Goal: Register for event/course

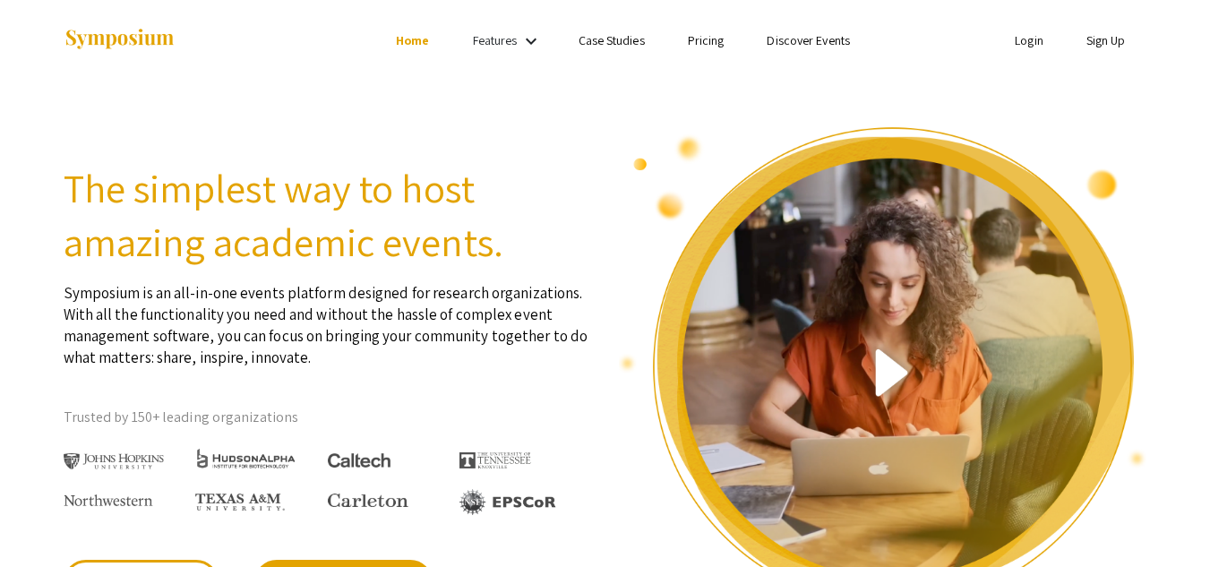
click at [1096, 43] on link "Sign Up" at bounding box center [1105, 40] width 39 height 16
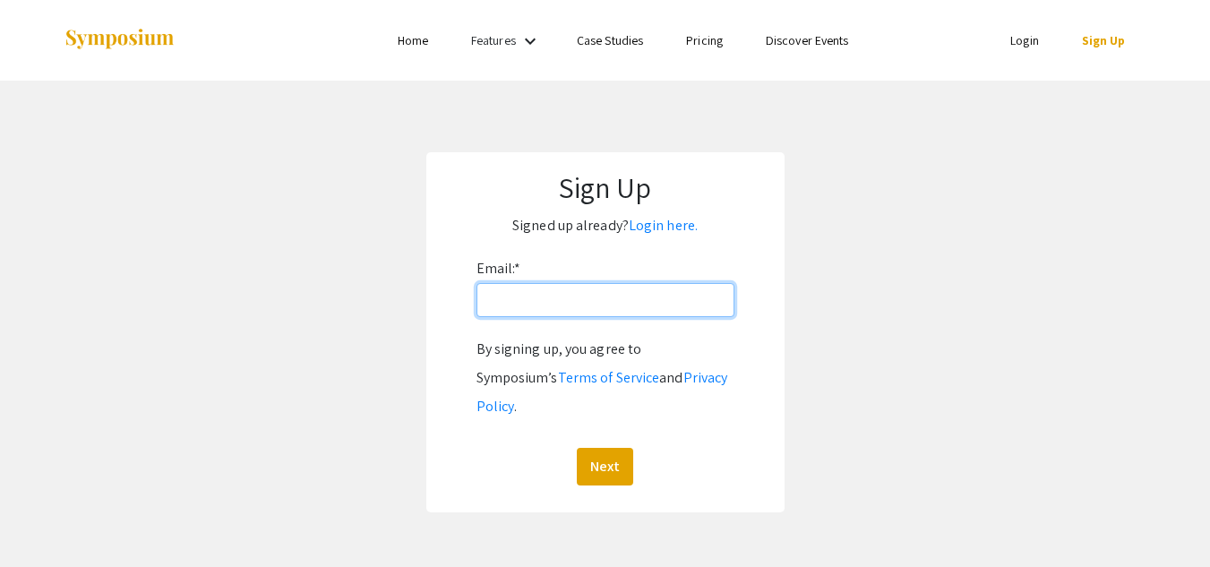
click at [580, 304] on input "Email: *" at bounding box center [605, 300] width 258 height 34
type input "meyersle@oregonstate.edu"
click at [577, 448] on button "Next" at bounding box center [605, 467] width 56 height 38
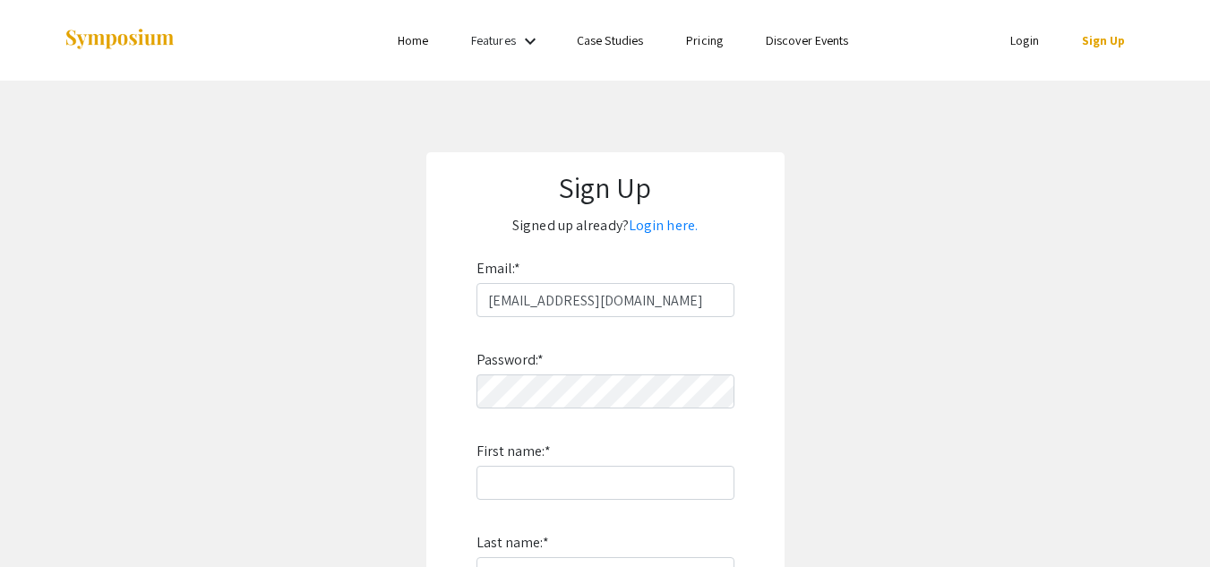
click at [548, 415] on div "Password: * First name: * Last name: * By signing up, you agree to Symposium’s …" at bounding box center [605, 552] width 258 height 471
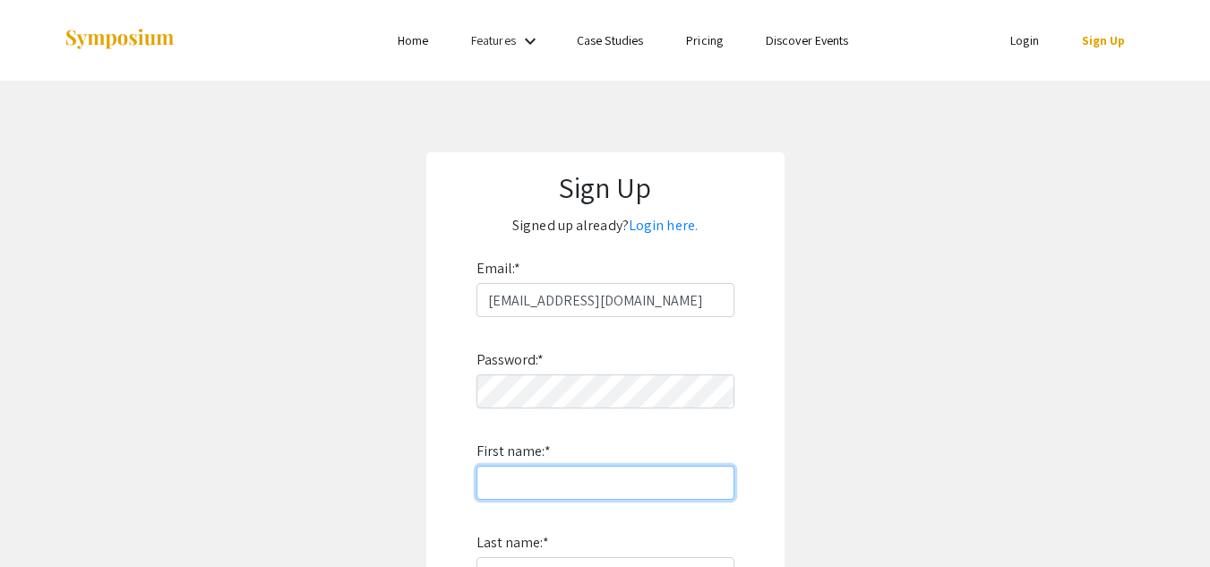
click at [537, 478] on input "First name: *" at bounding box center [605, 483] width 258 height 34
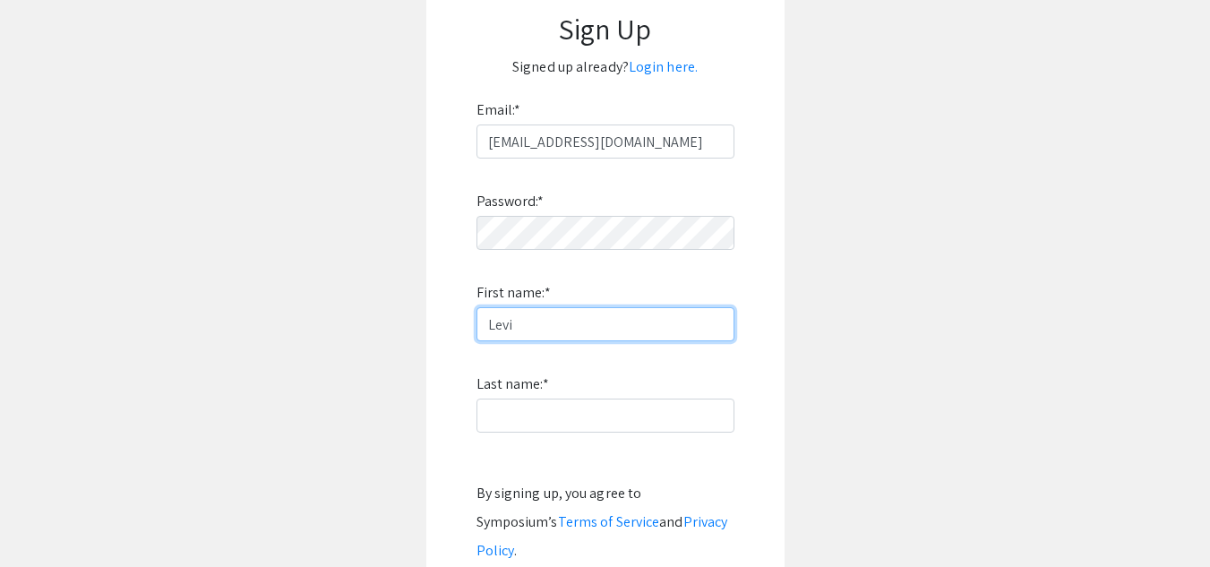
scroll to position [159, 0]
type input "Levi"
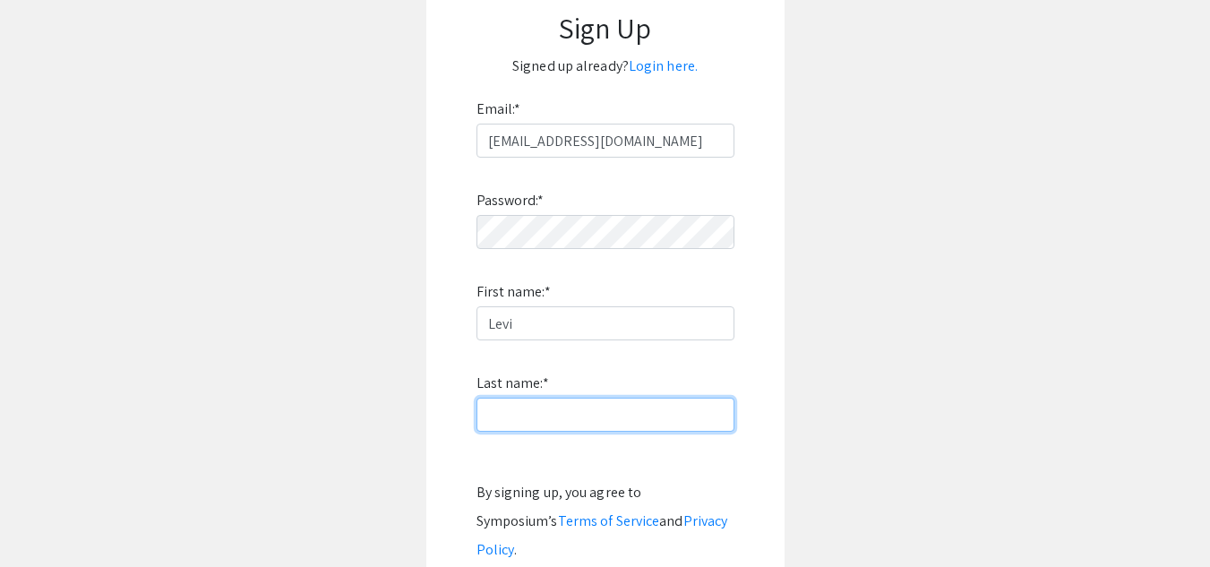
click at [548, 407] on input "Last name: *" at bounding box center [605, 415] width 258 height 34
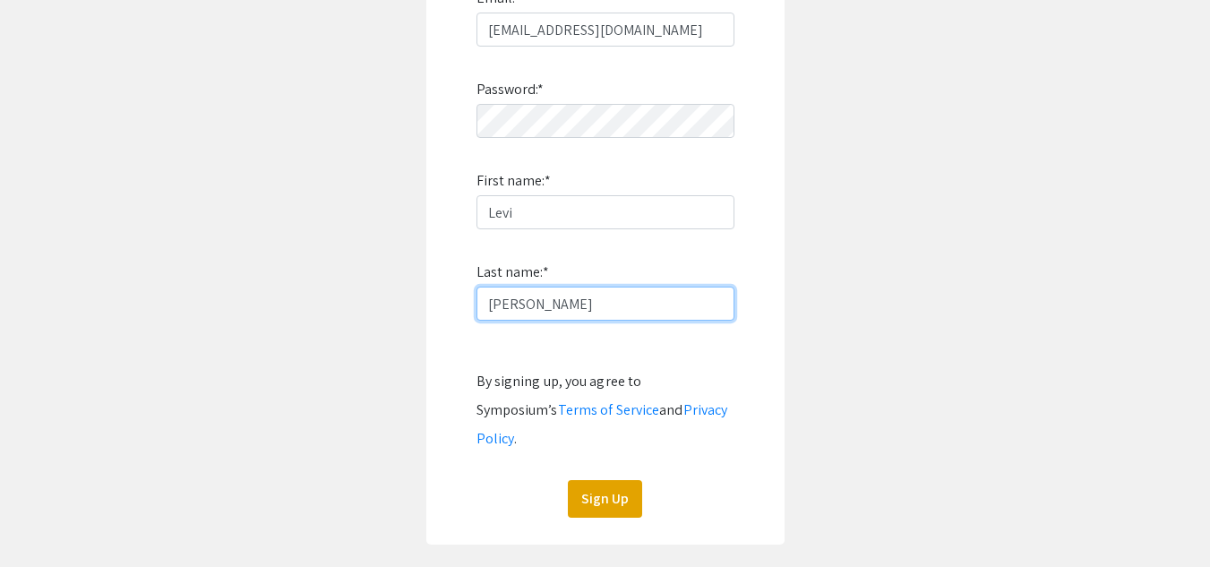
scroll to position [271, 0]
type input "Meyers"
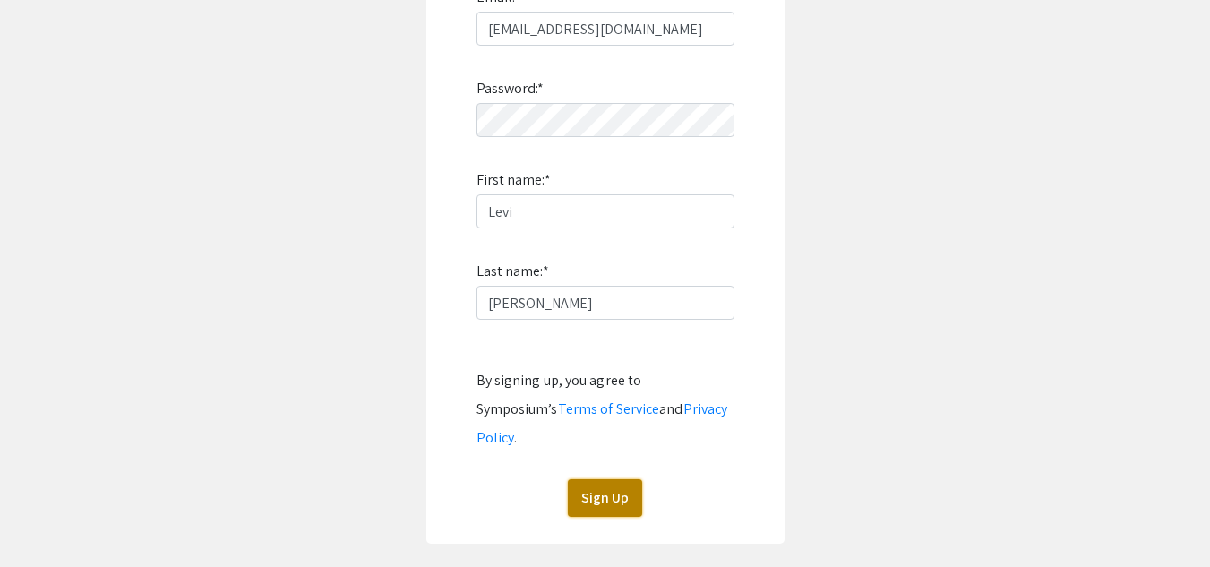
click at [590, 479] on button "Sign Up" at bounding box center [605, 498] width 74 height 38
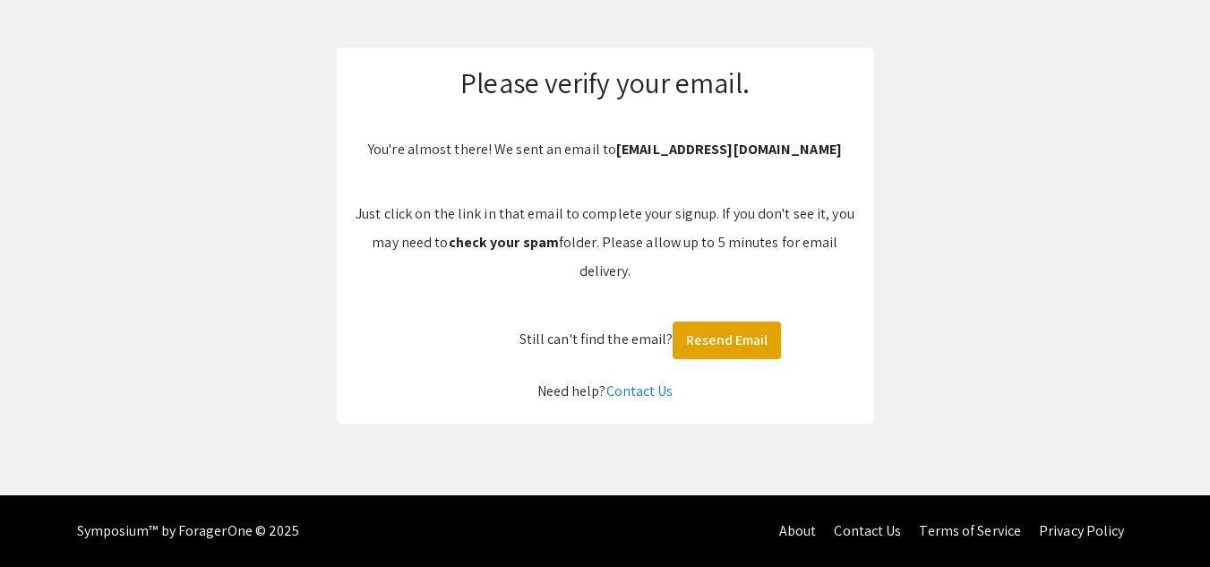
scroll to position [105, 0]
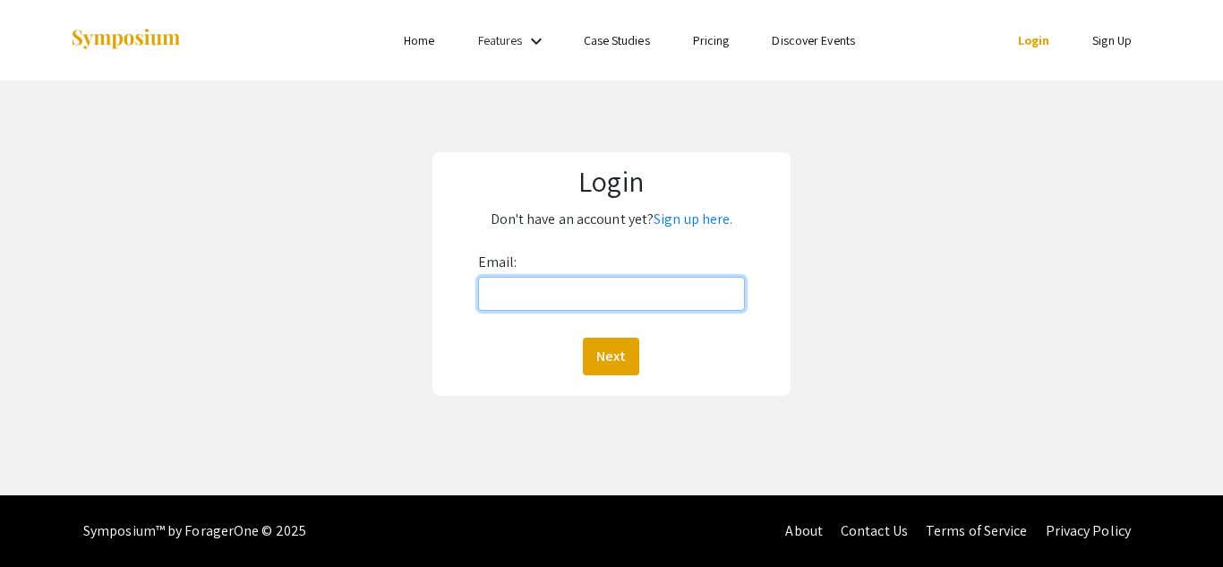
click at [557, 300] on input "Email:" at bounding box center [611, 294] width 267 height 34
type input "meyersle@oregonstate.edu"
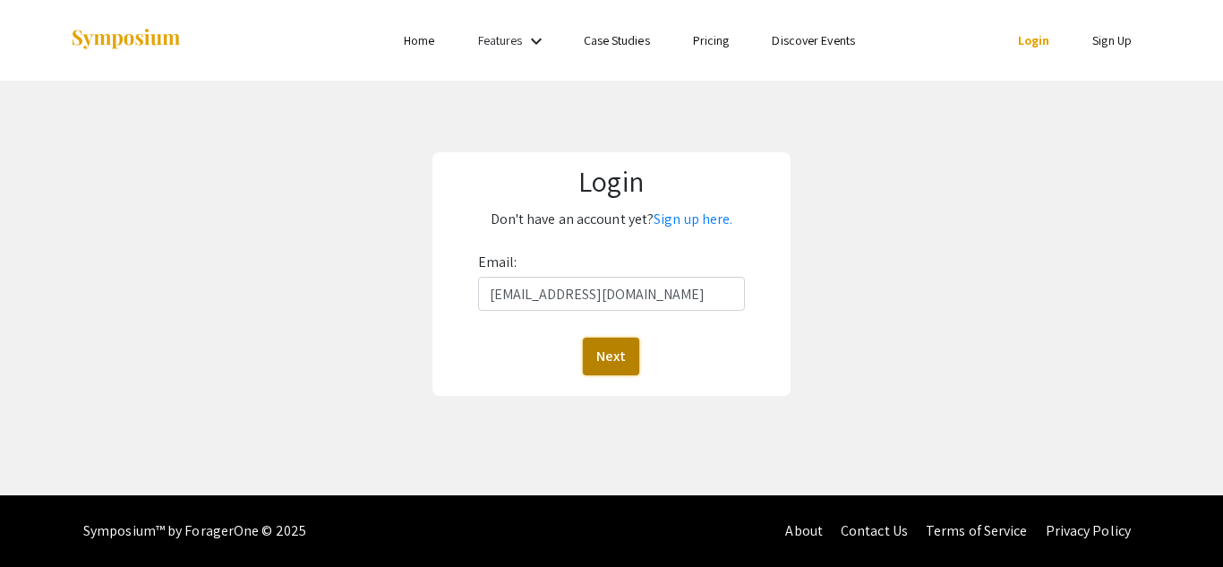
click at [602, 352] on button "Next" at bounding box center [611, 357] width 56 height 38
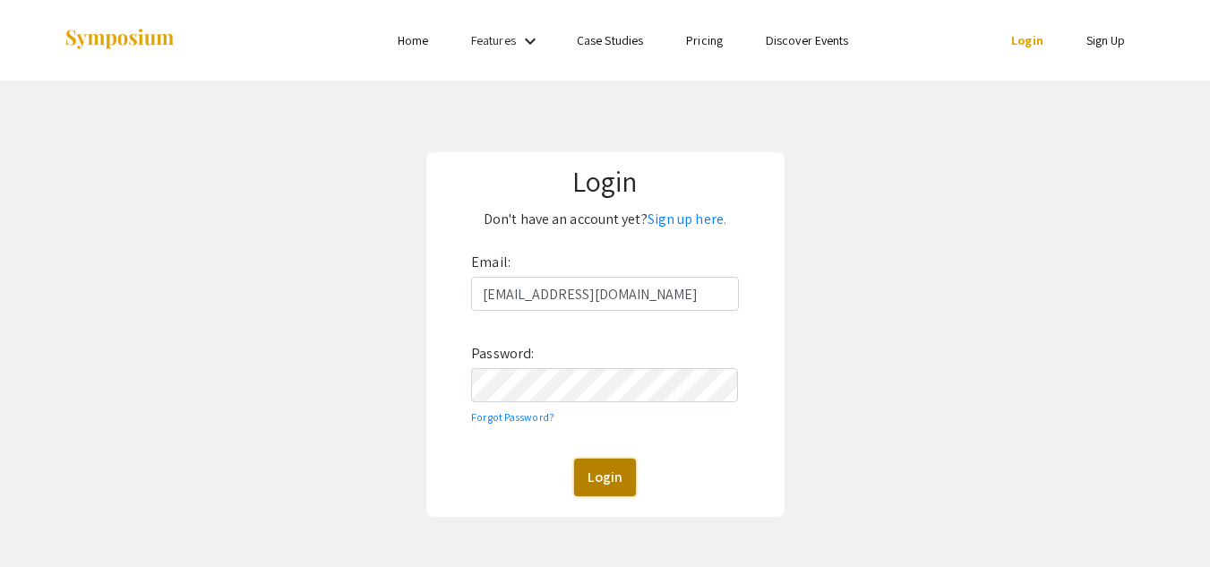
click at [594, 468] on button "Login" at bounding box center [605, 478] width 62 height 38
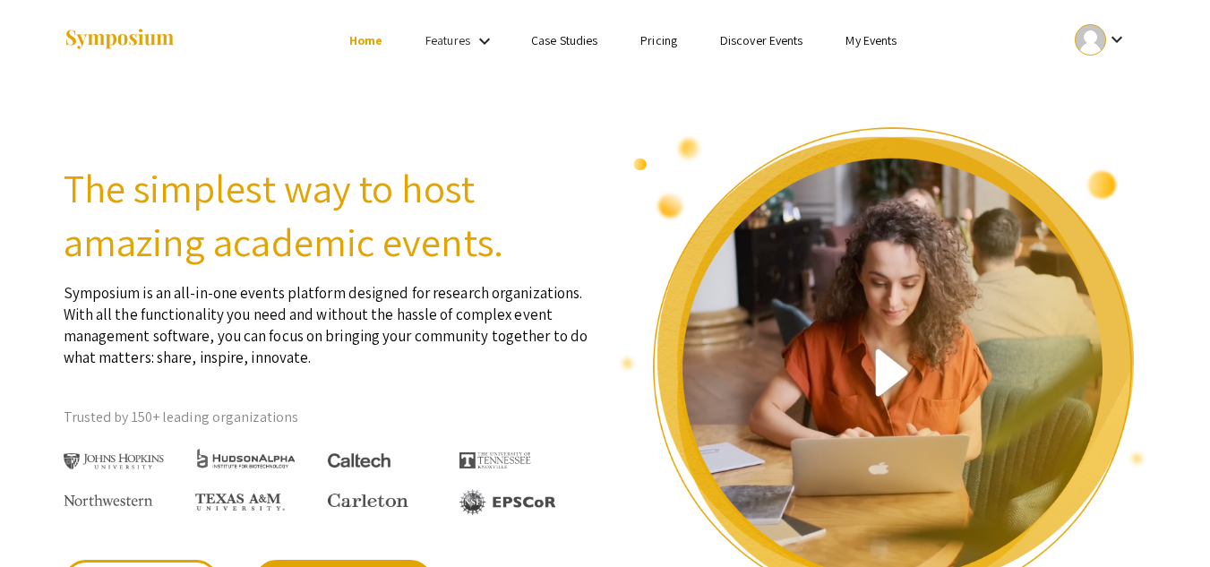
click at [456, 41] on link "Features" at bounding box center [447, 40] width 45 height 16
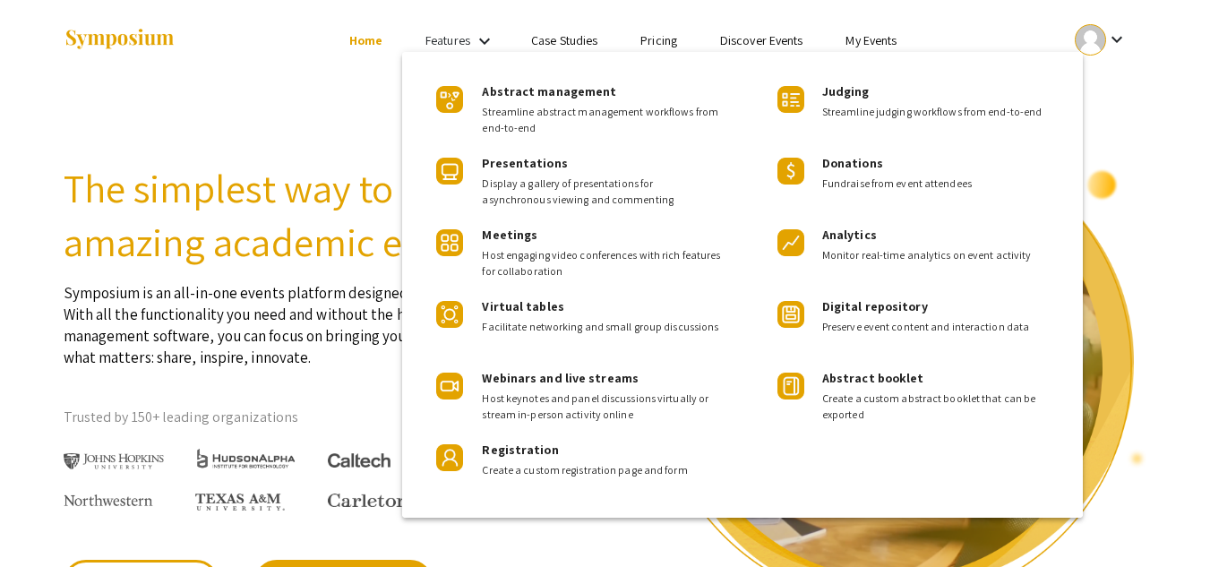
click at [456, 41] on div at bounding box center [605, 283] width 1210 height 567
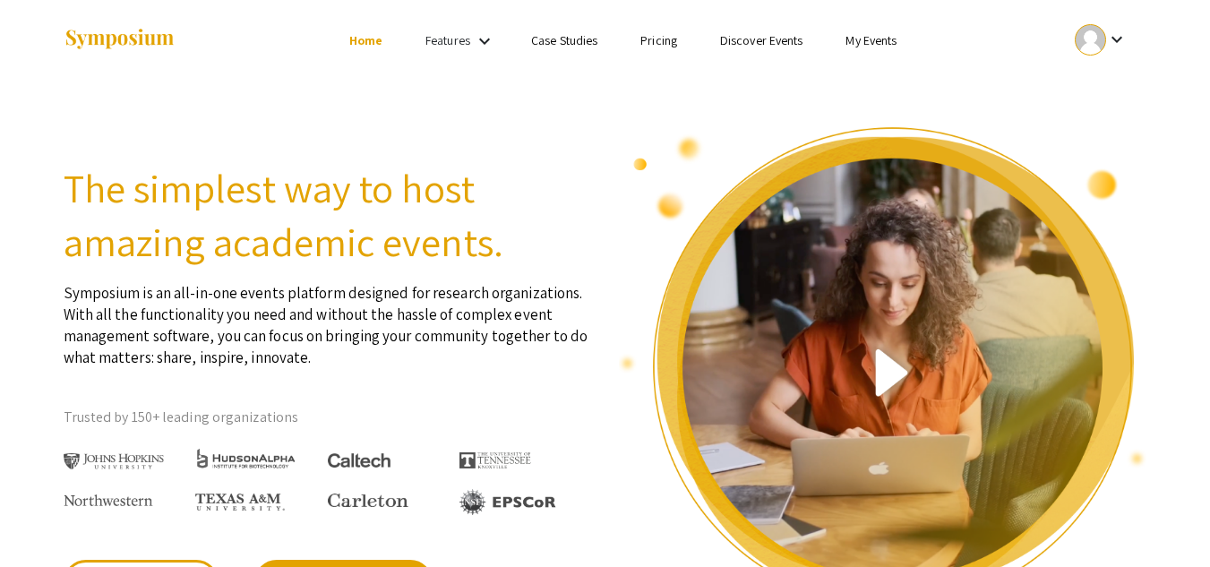
click at [872, 32] on link "My Events" at bounding box center [870, 40] width 51 height 16
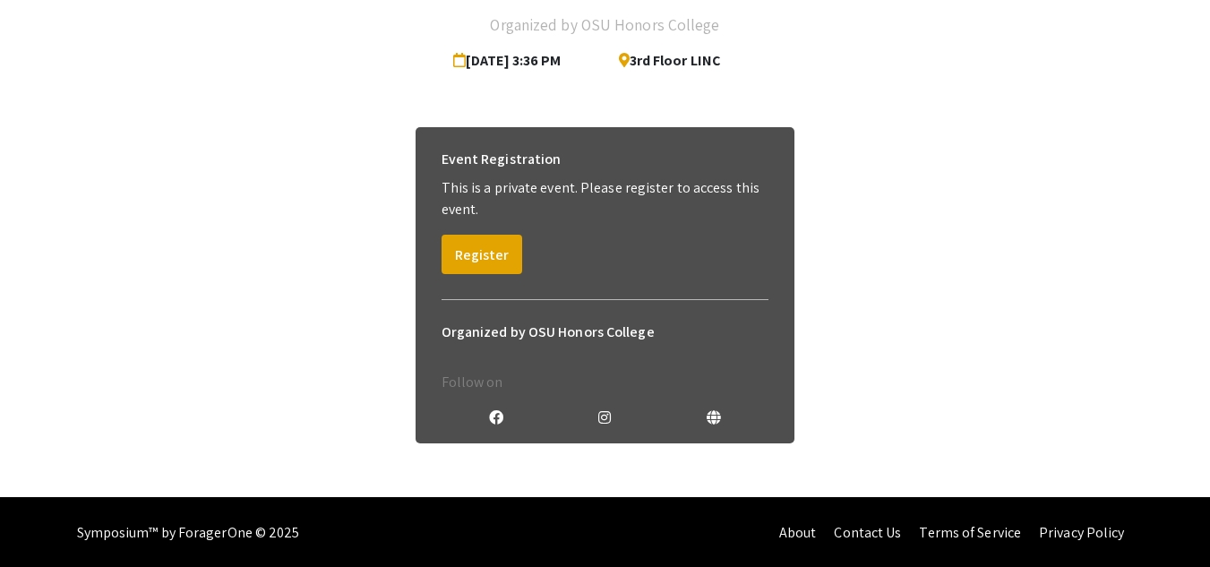
scroll to position [148, 0]
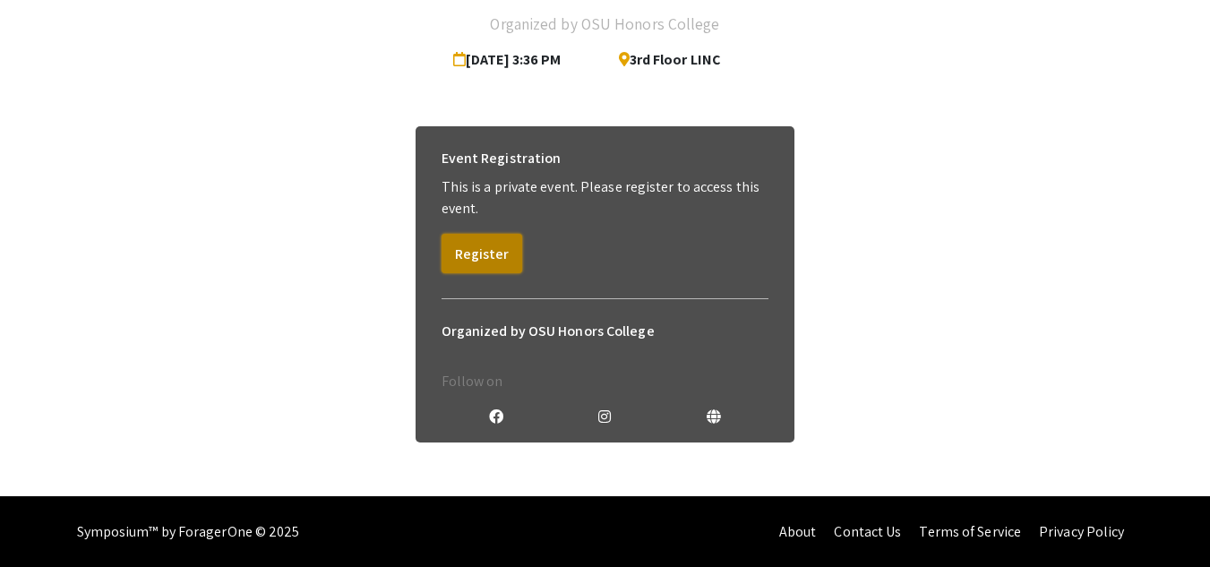
click at [502, 250] on button "Register" at bounding box center [481, 253] width 81 height 39
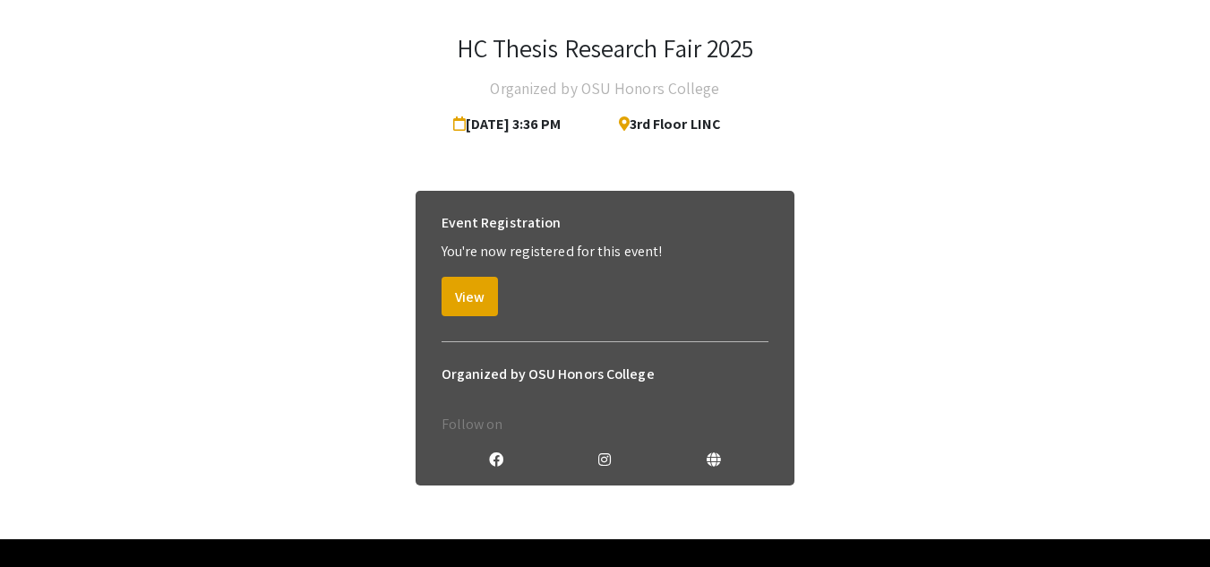
scroll to position [127, 0]
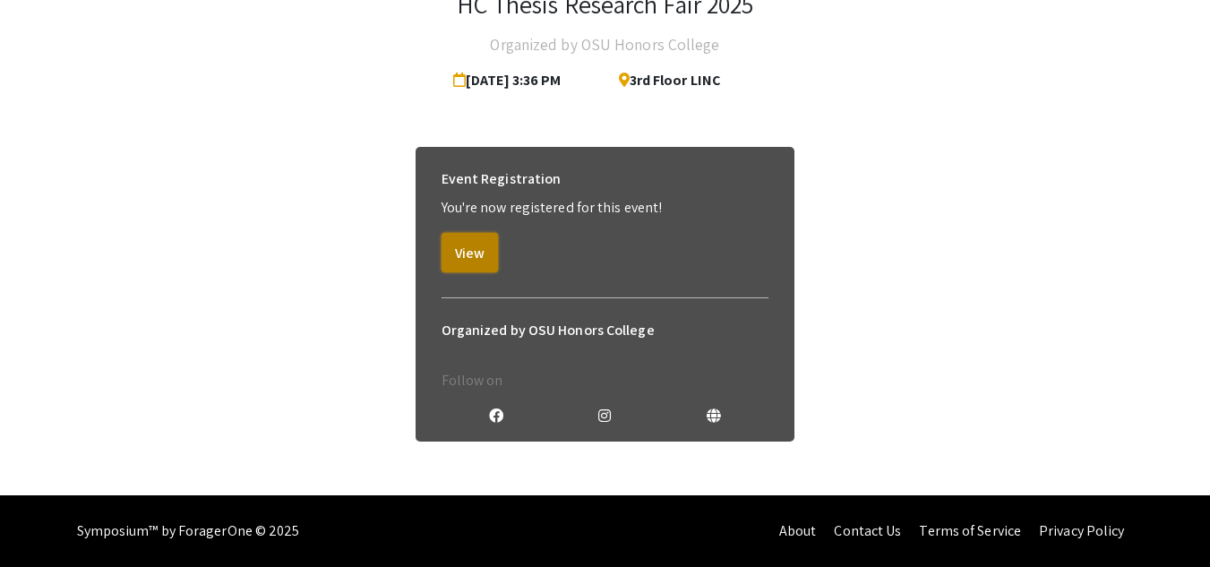
click at [477, 244] on button "View" at bounding box center [469, 252] width 56 height 39
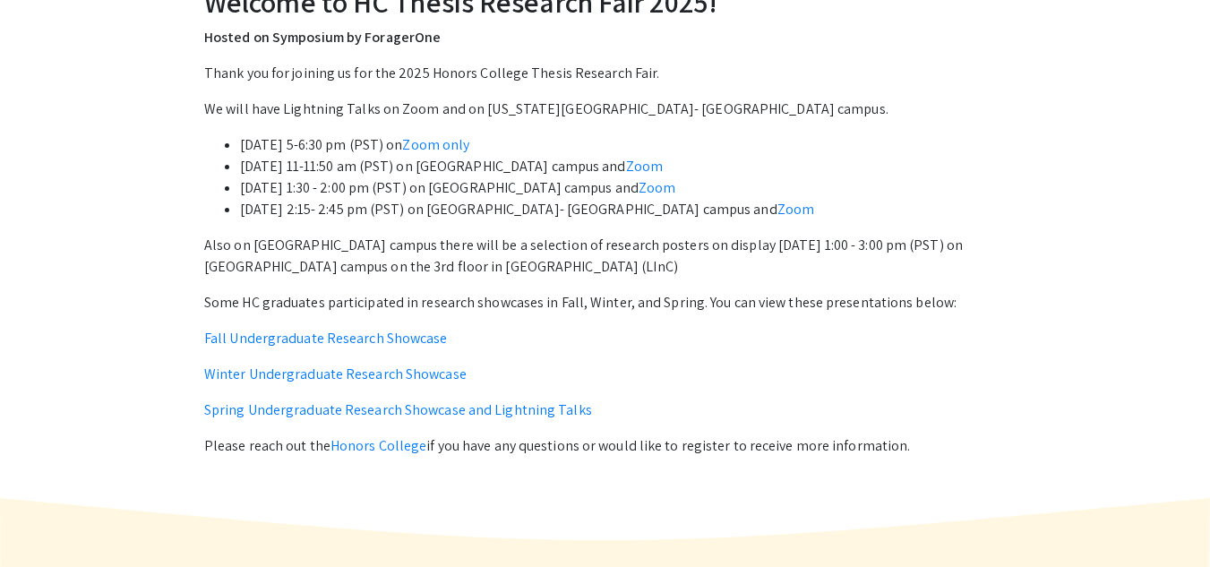
scroll to position [654, 0]
click at [367, 336] on link "Fall Undergraduate Research Showcase" at bounding box center [326, 337] width 244 height 19
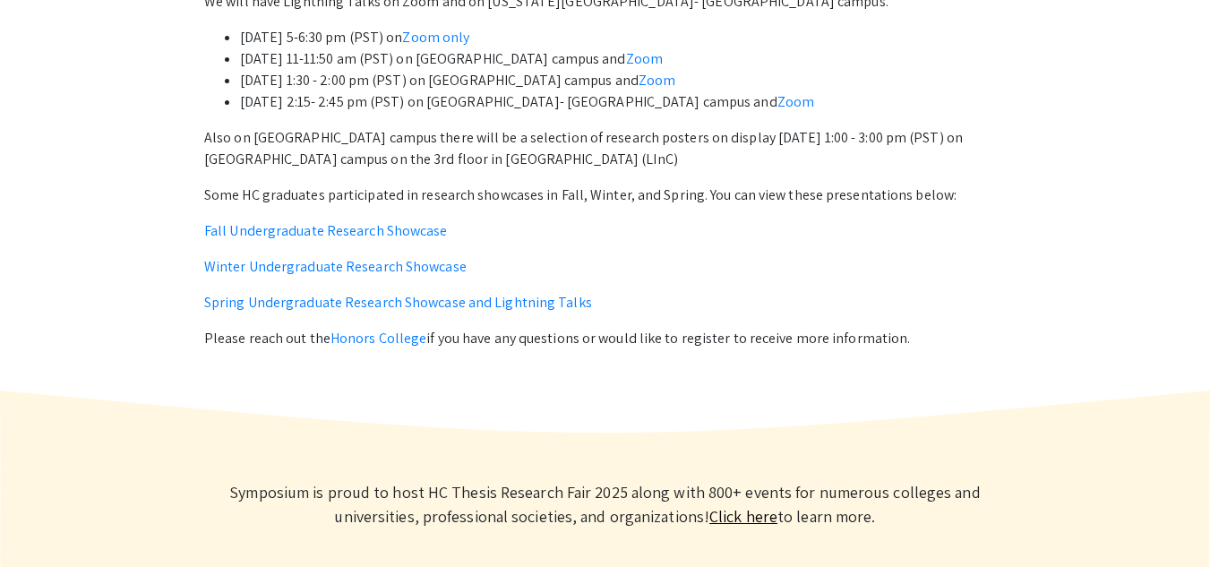
scroll to position [761, 0]
click at [274, 261] on link "Winter Undergraduate Research Showcase" at bounding box center [335, 265] width 262 height 19
click at [389, 228] on link "Fall Undergraduate Research Showcase" at bounding box center [326, 229] width 244 height 19
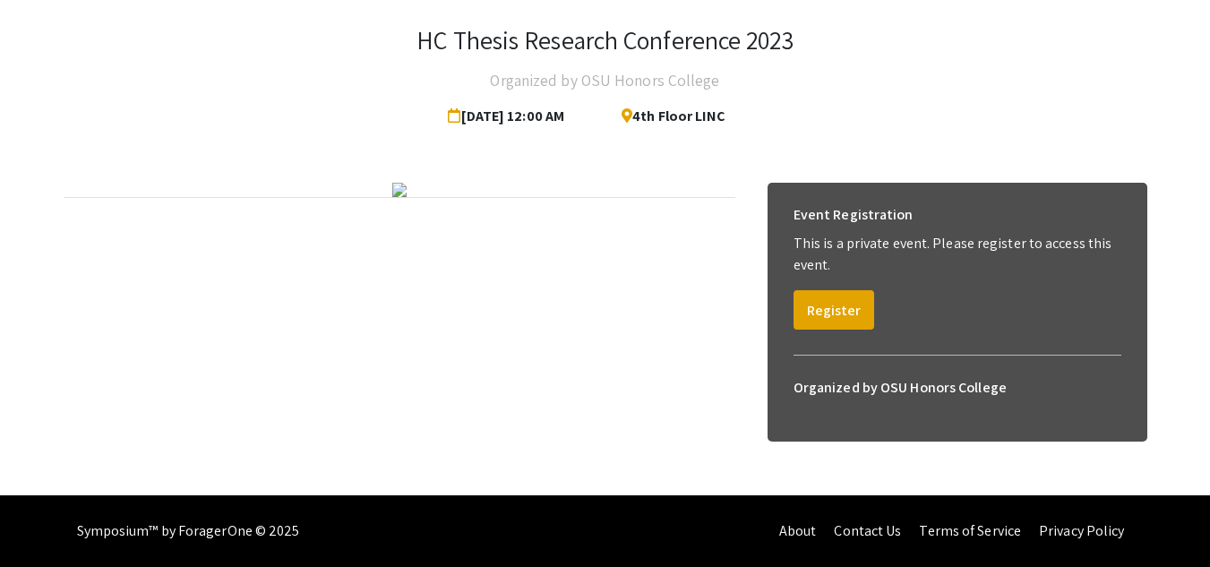
scroll to position [200, 0]
